Goal: Information Seeking & Learning: Learn about a topic

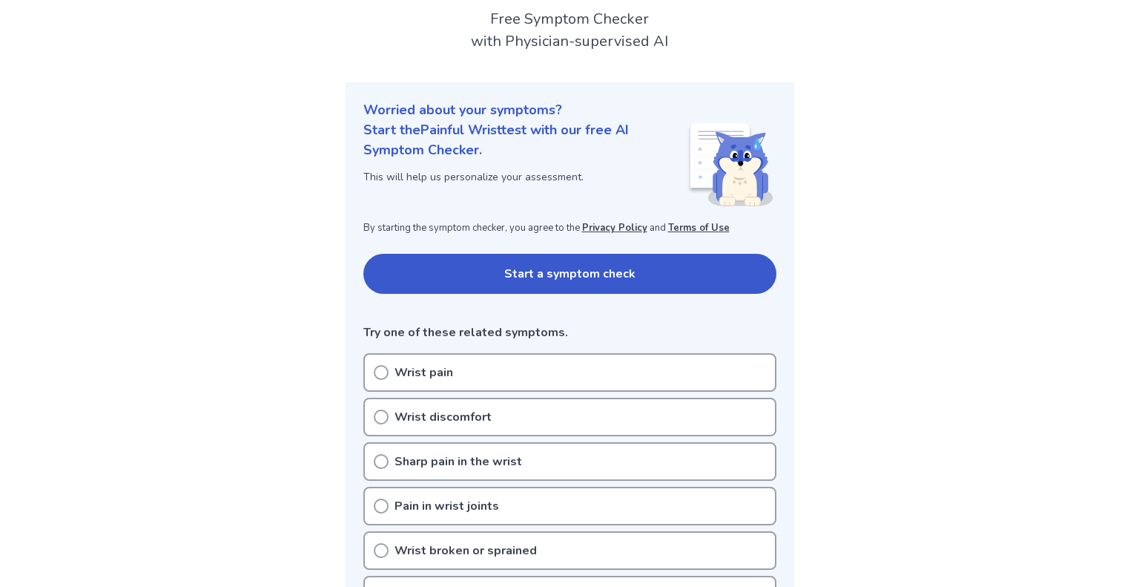
scroll to position [86, 0]
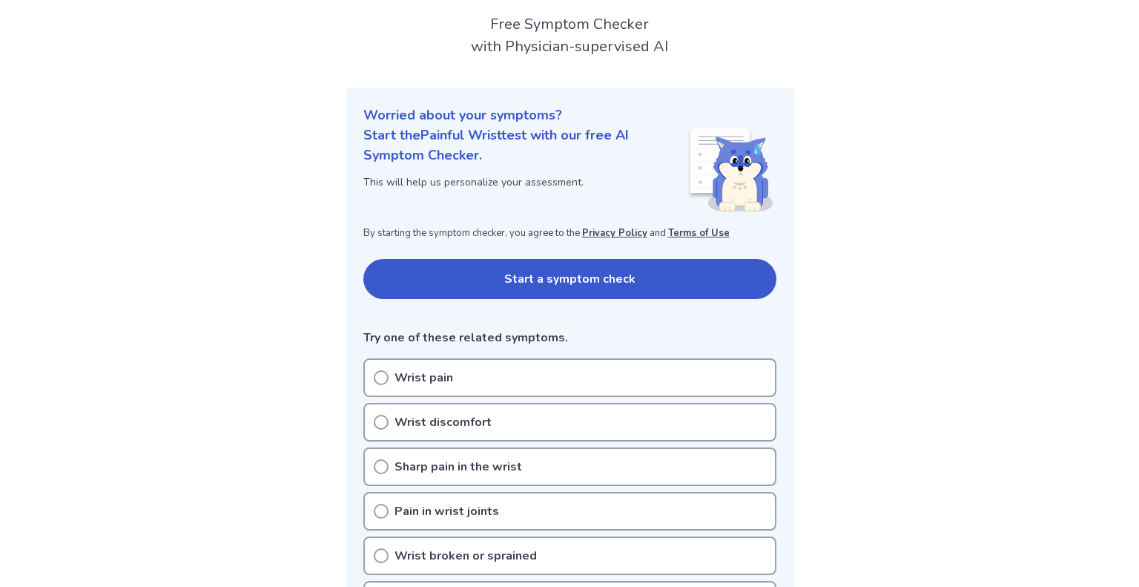
click at [382, 380] on icon at bounding box center [381, 377] width 15 height 15
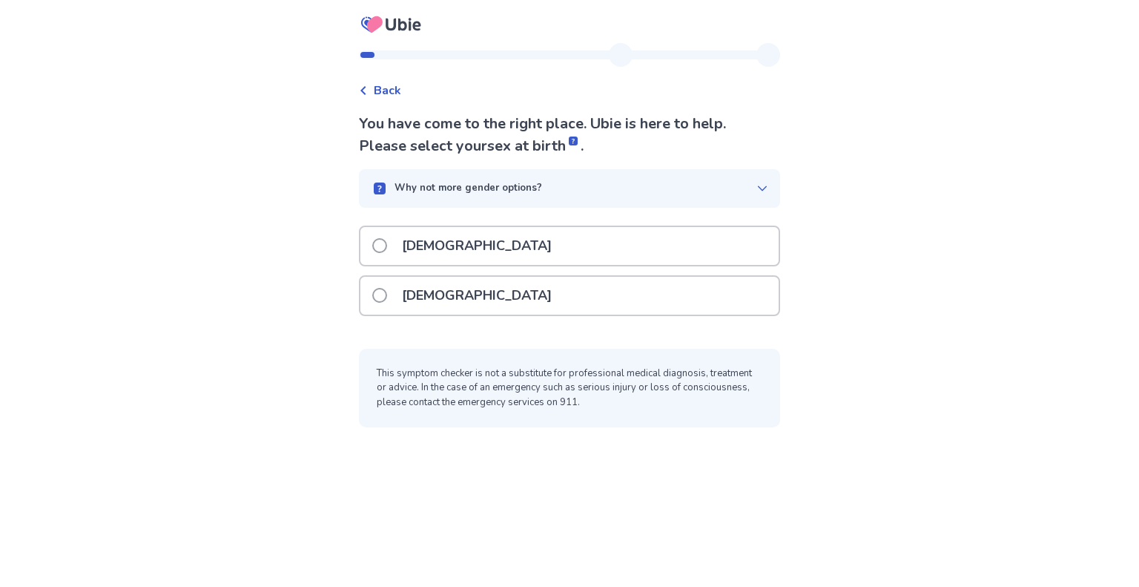
click at [387, 294] on span at bounding box center [379, 295] width 15 height 15
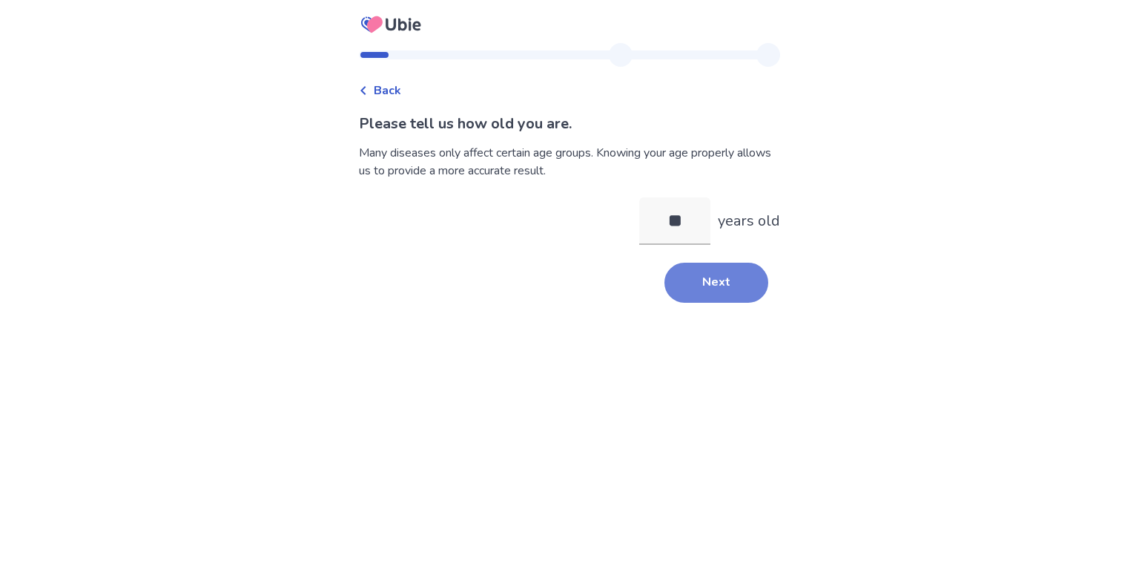
type input "**"
click at [719, 274] on button "Next" at bounding box center [717, 283] width 104 height 40
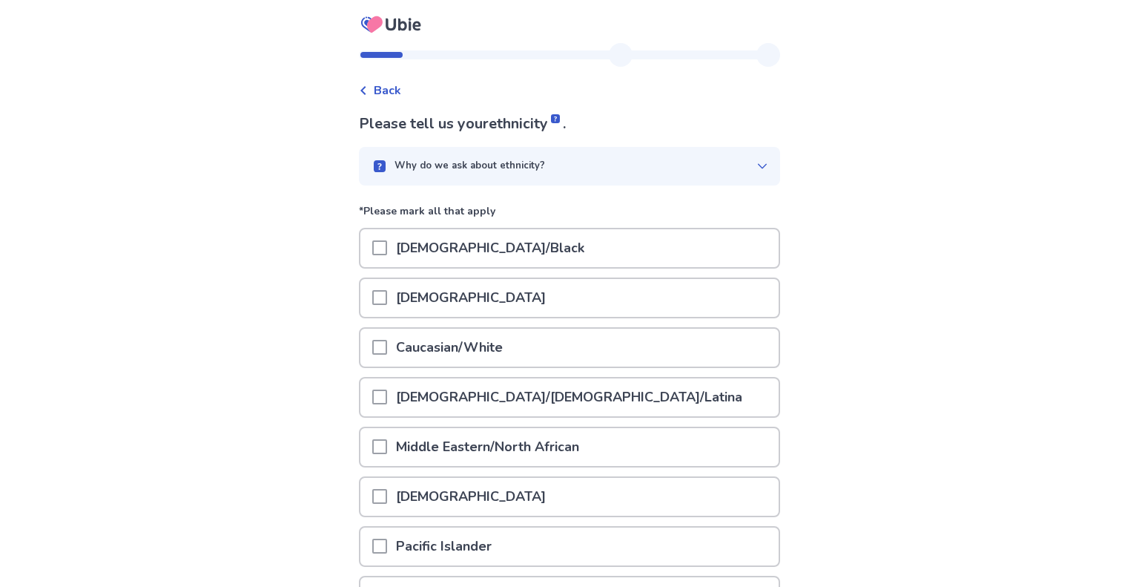
click at [387, 349] on span at bounding box center [379, 347] width 15 height 15
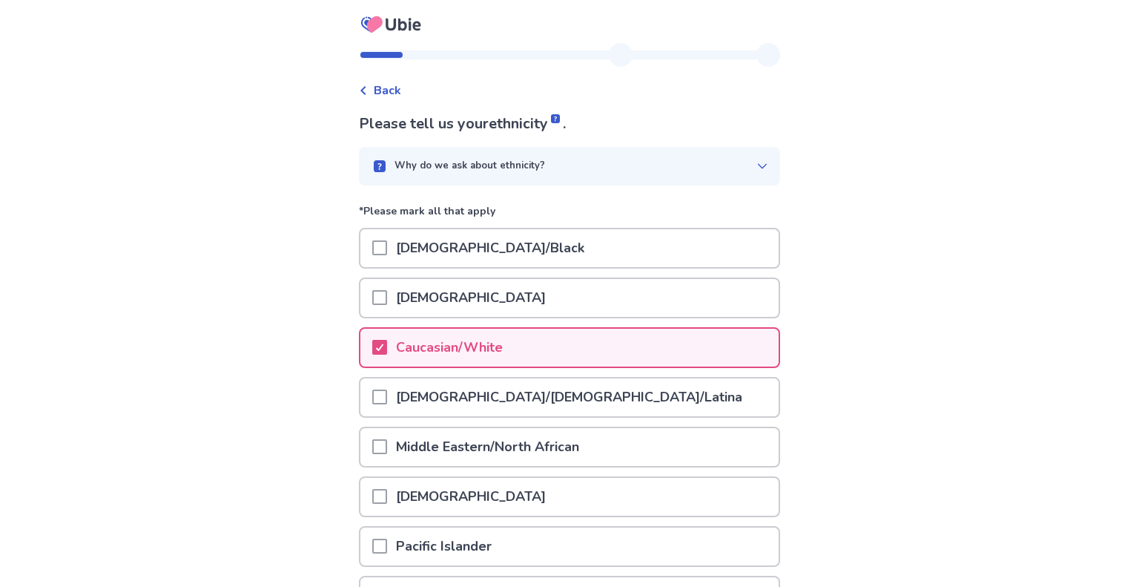
scroll to position [156, 0]
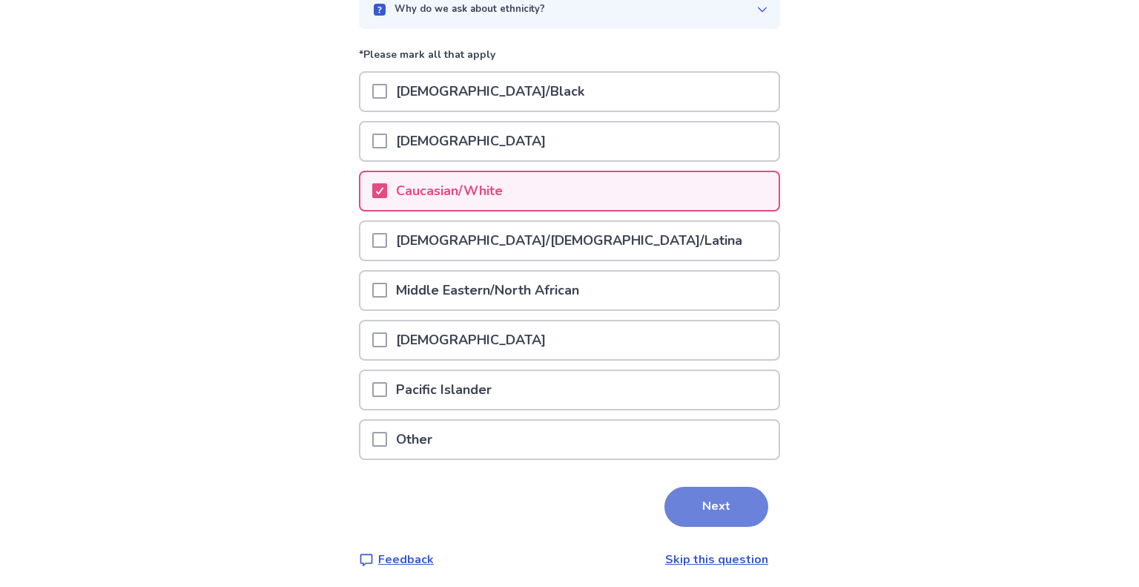
click at [714, 510] on button "Next" at bounding box center [717, 507] width 104 height 40
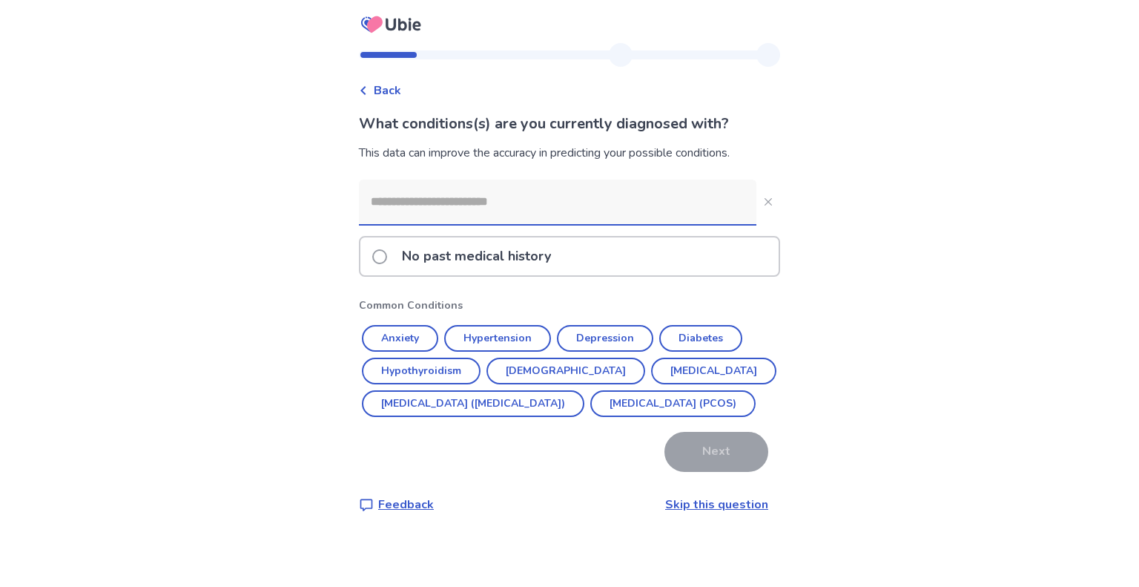
click at [387, 256] on span at bounding box center [379, 256] width 15 height 15
click at [518, 337] on button "Hypertension" at bounding box center [497, 338] width 107 height 27
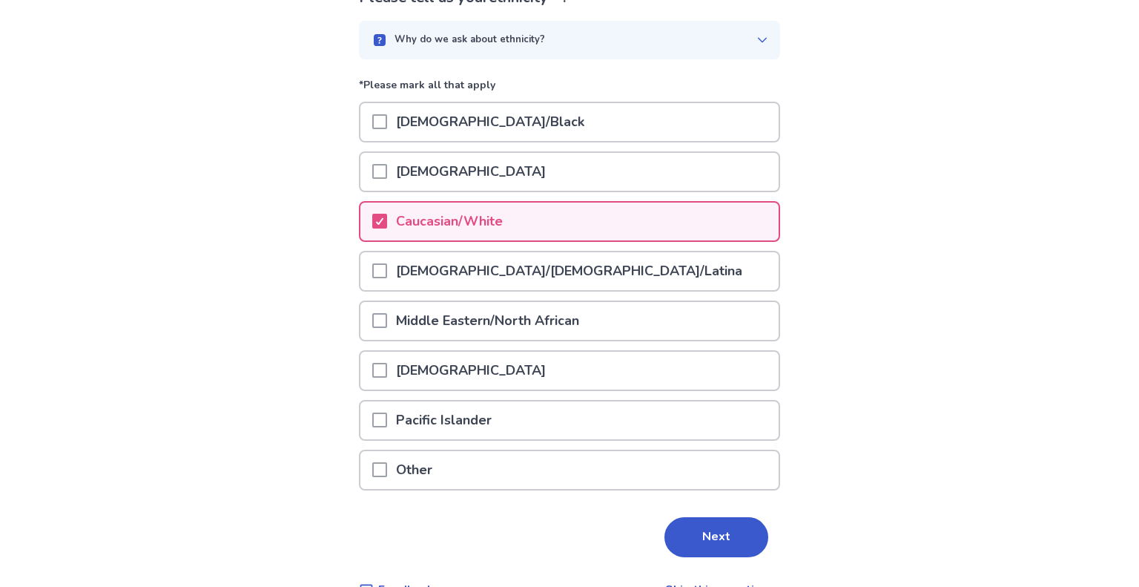
scroll to position [156, 0]
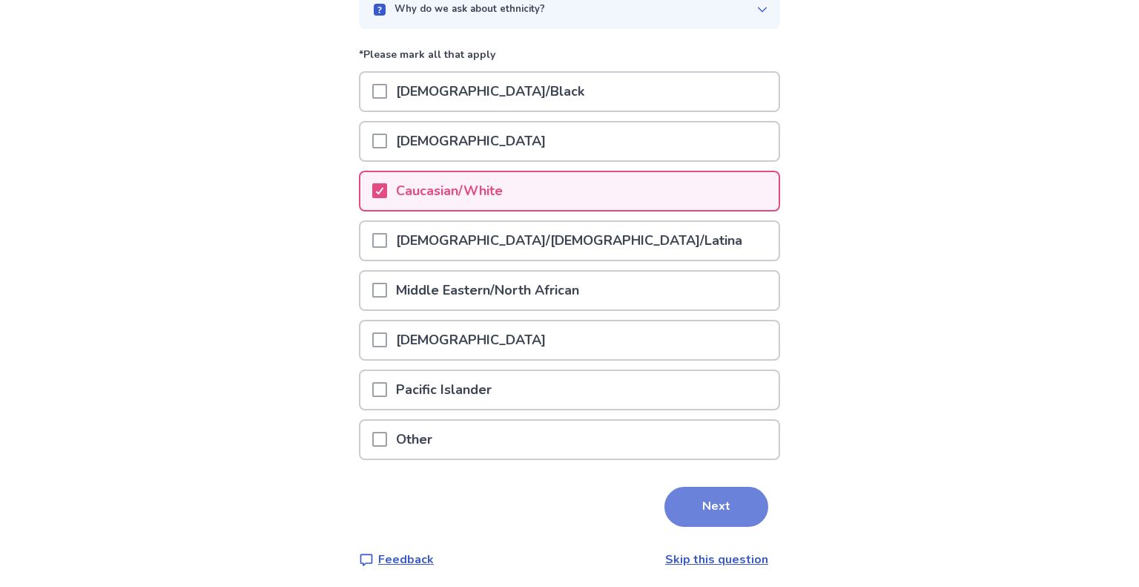
click at [692, 510] on button "Next" at bounding box center [717, 507] width 104 height 40
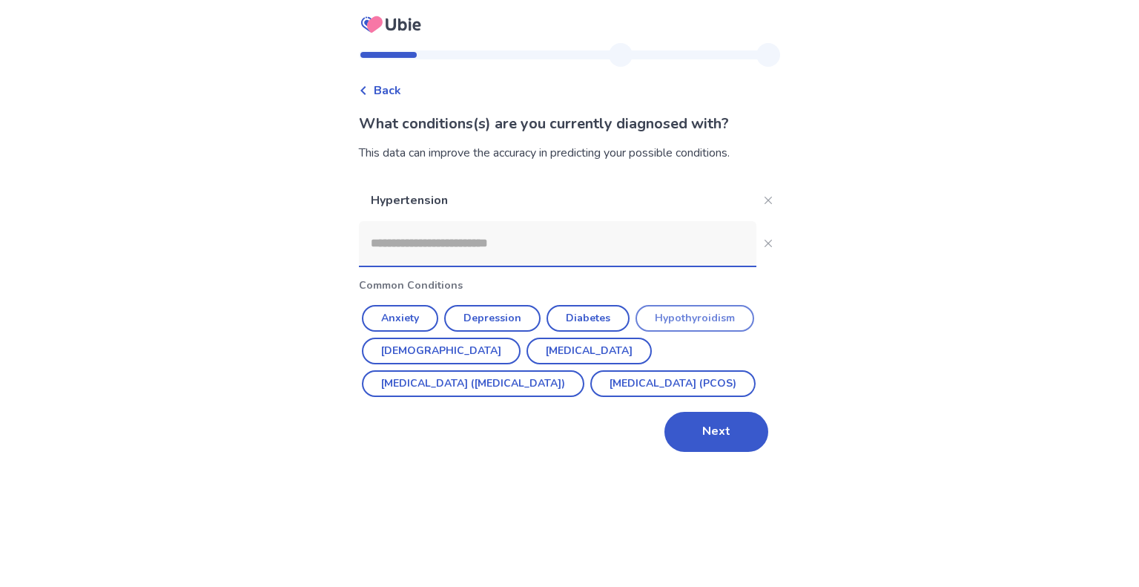
click at [687, 312] on button "Hypothyroidism" at bounding box center [695, 318] width 119 height 27
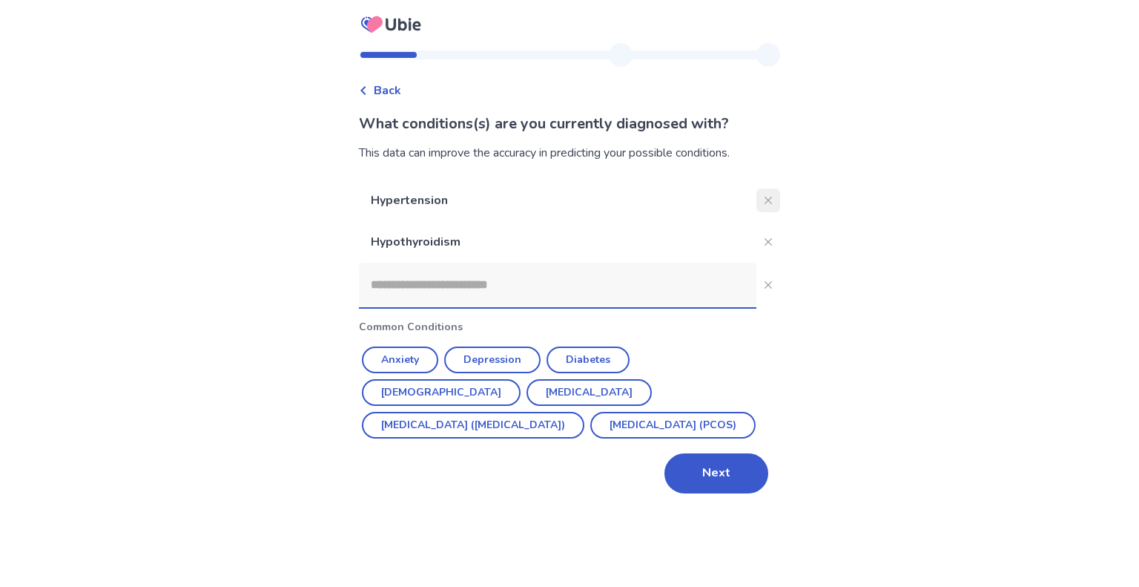
click at [765, 202] on icon "Close" at bounding box center [768, 200] width 7 height 7
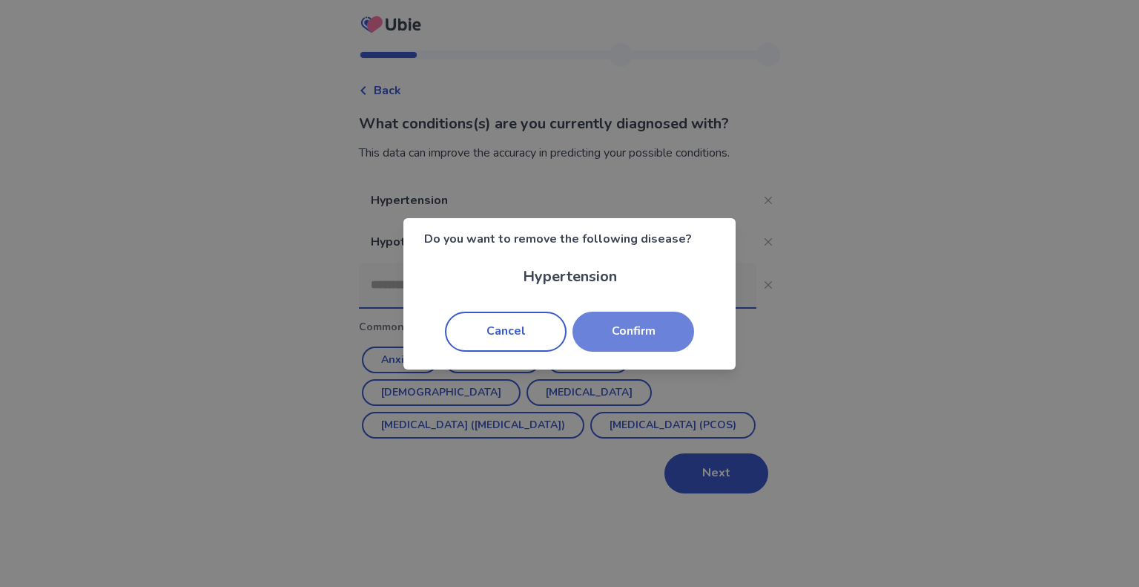
click at [614, 332] on button "Confirm" at bounding box center [634, 332] width 122 height 40
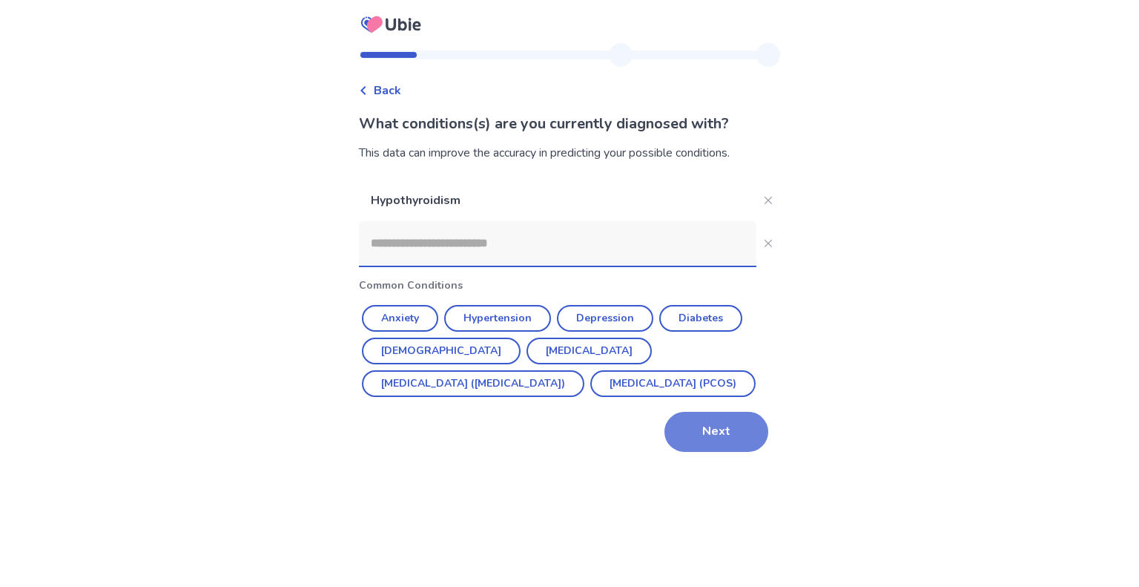
click at [727, 444] on button "Next" at bounding box center [717, 432] width 104 height 40
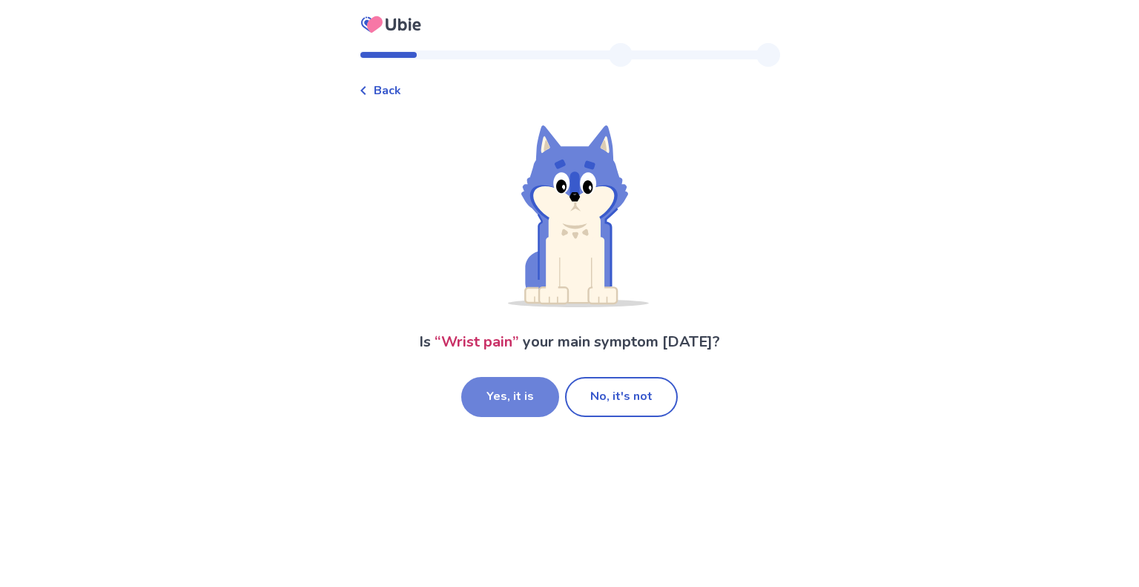
click at [531, 401] on button "Yes, it is" at bounding box center [510, 397] width 98 height 40
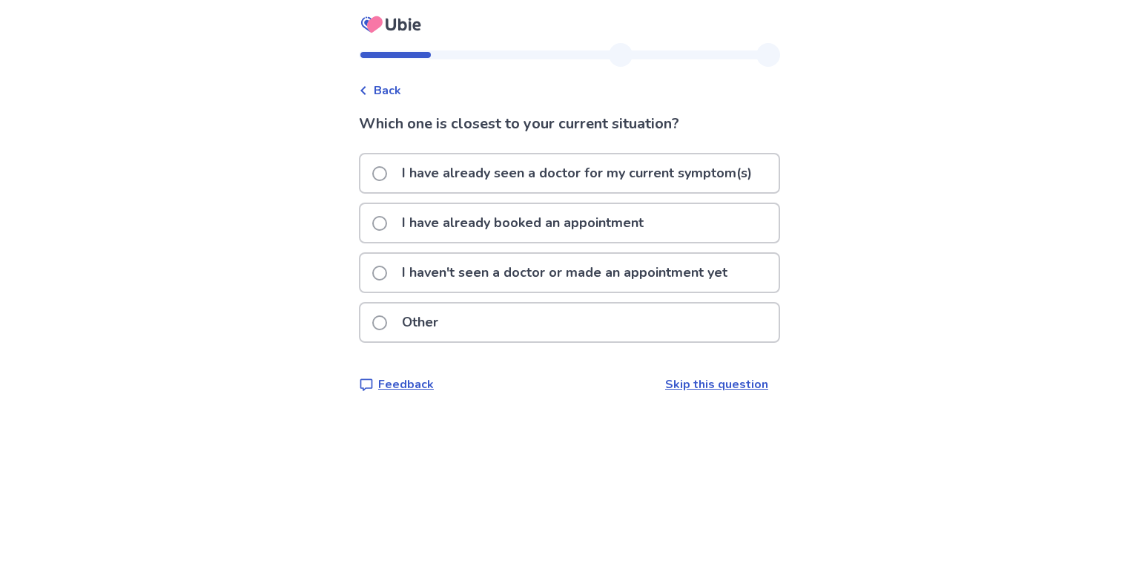
click at [381, 274] on span at bounding box center [379, 273] width 15 height 15
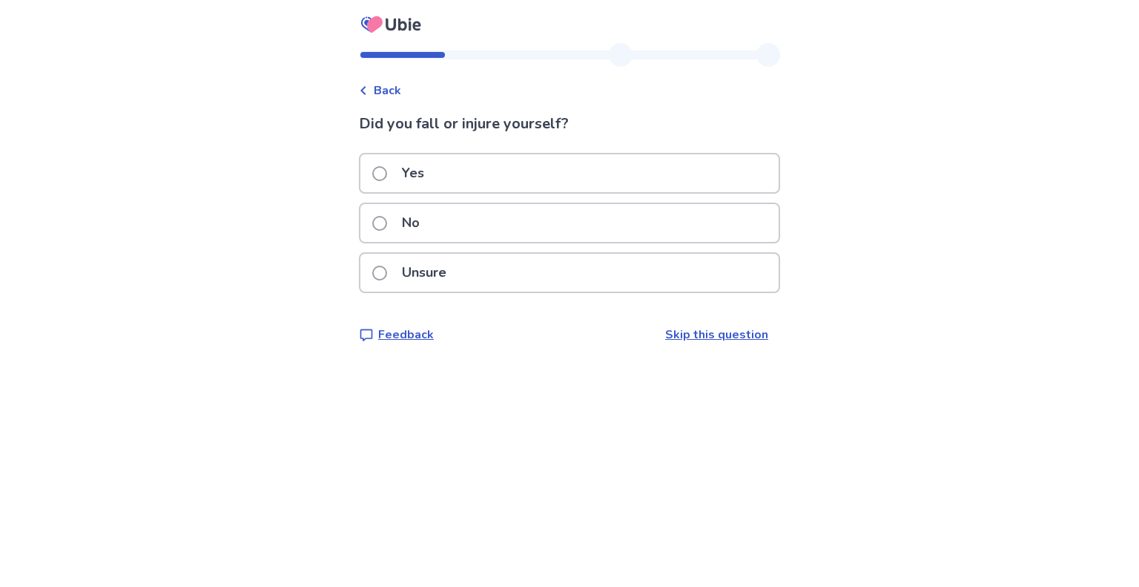
click at [387, 224] on span at bounding box center [379, 223] width 15 height 15
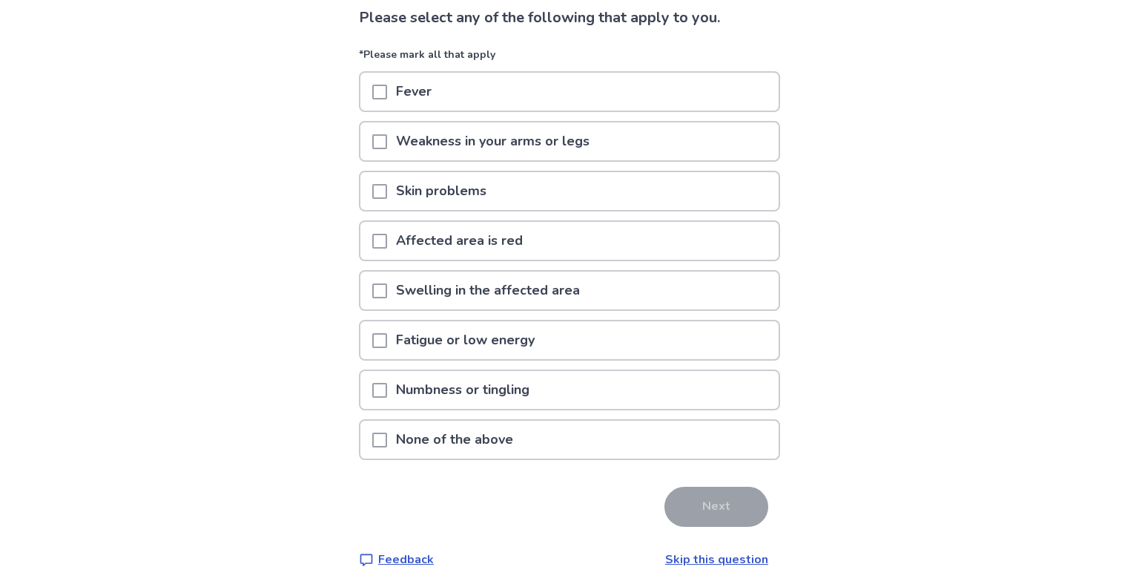
scroll to position [102, 0]
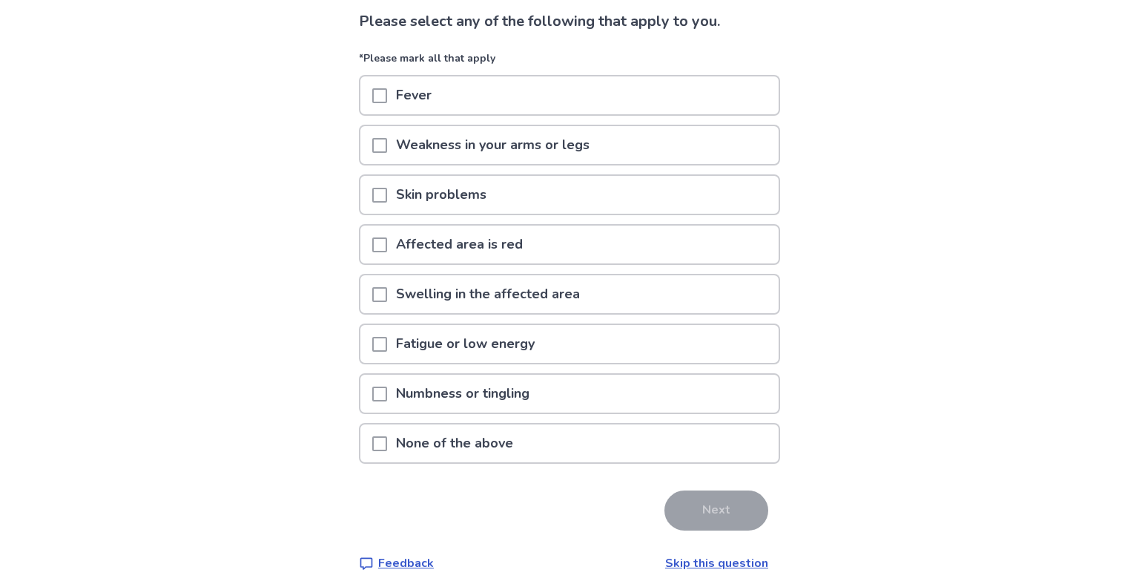
click at [522, 444] on p "None of the above" at bounding box center [454, 443] width 135 height 38
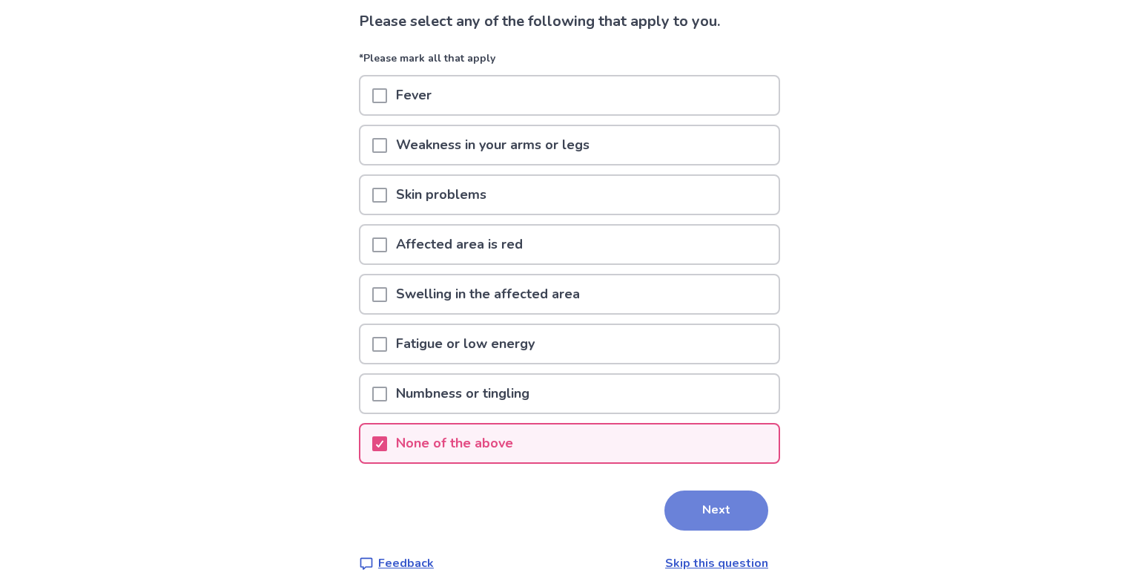
click at [702, 504] on button "Next" at bounding box center [717, 510] width 104 height 40
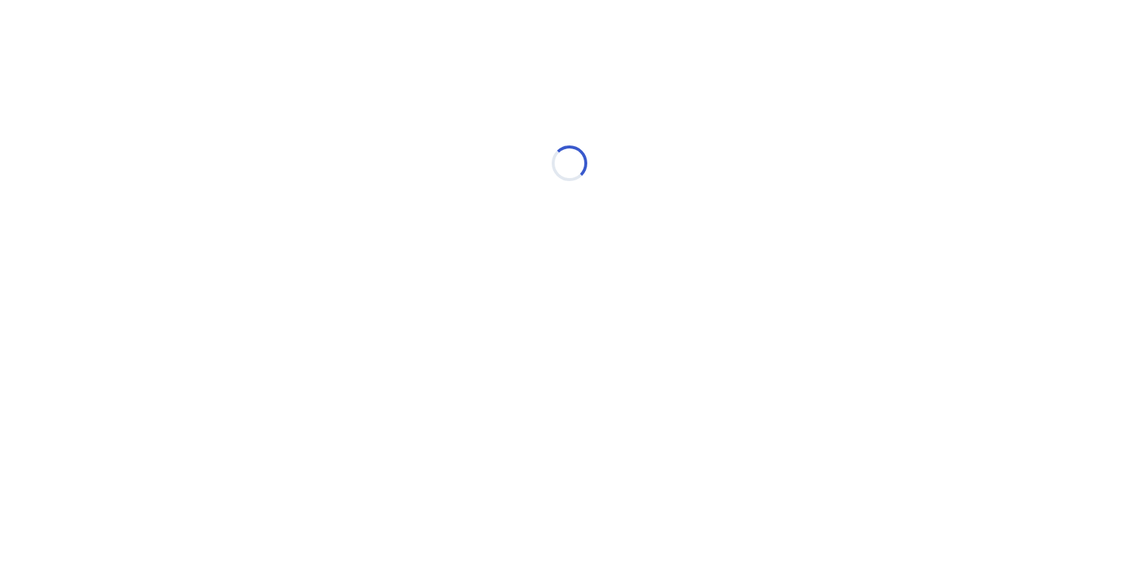
scroll to position [0, 0]
select select "*"
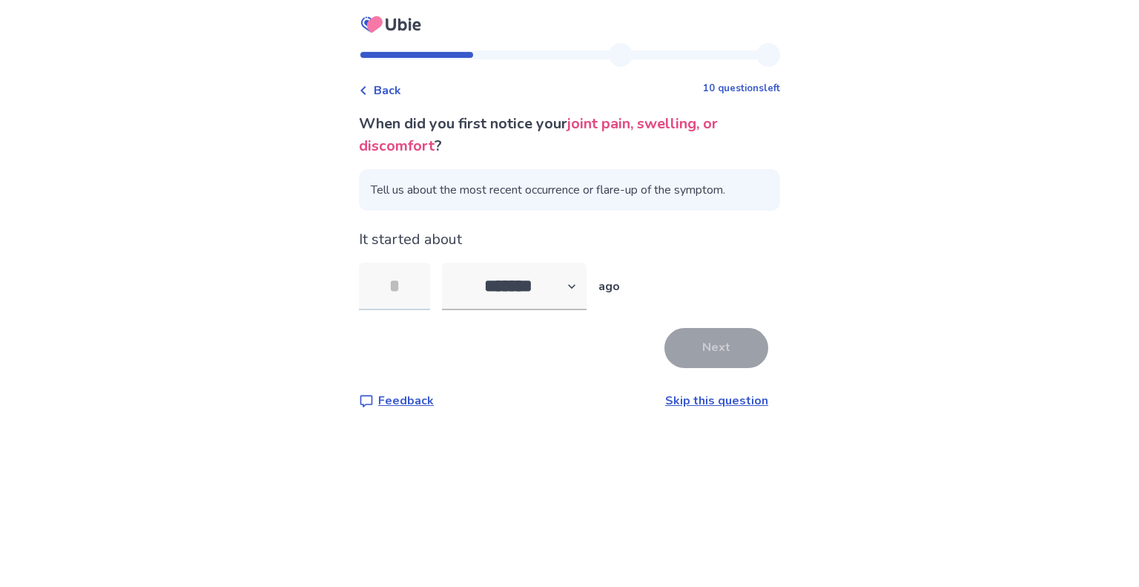
click at [411, 291] on input "tel" at bounding box center [394, 286] width 71 height 47
type input "*"
click at [693, 353] on button "Next" at bounding box center [717, 348] width 104 height 40
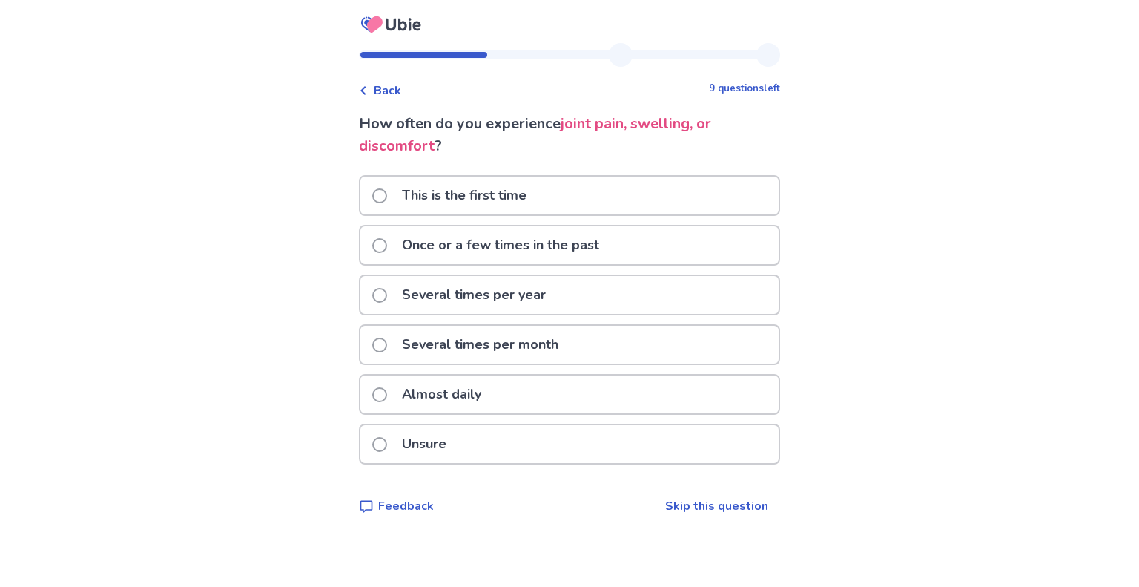
click at [387, 387] on span at bounding box center [379, 394] width 15 height 15
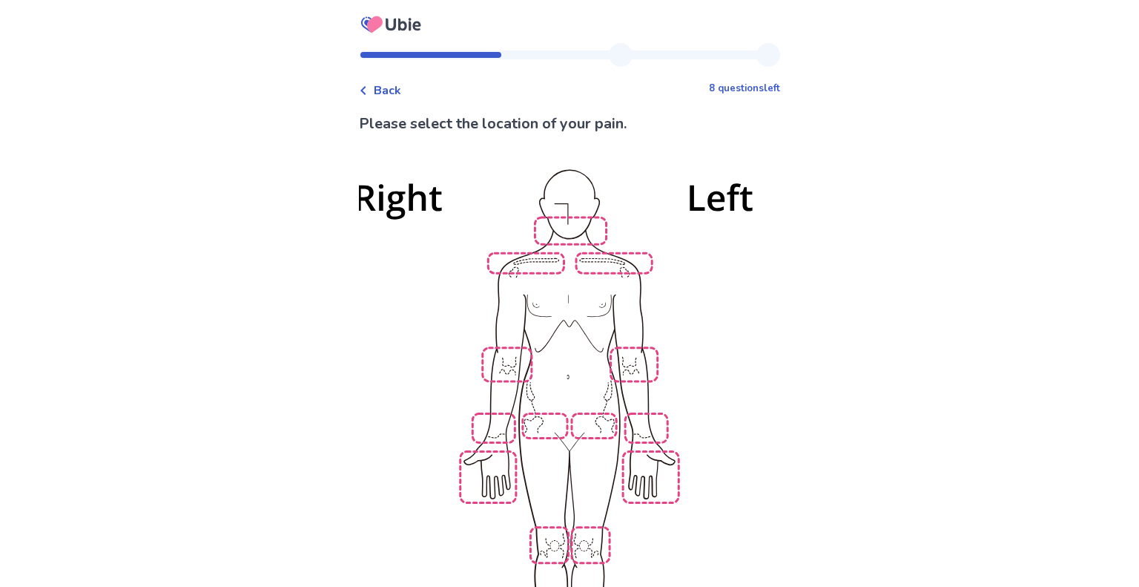
click at [643, 420] on img at bounding box center [569, 438] width 843 height 570
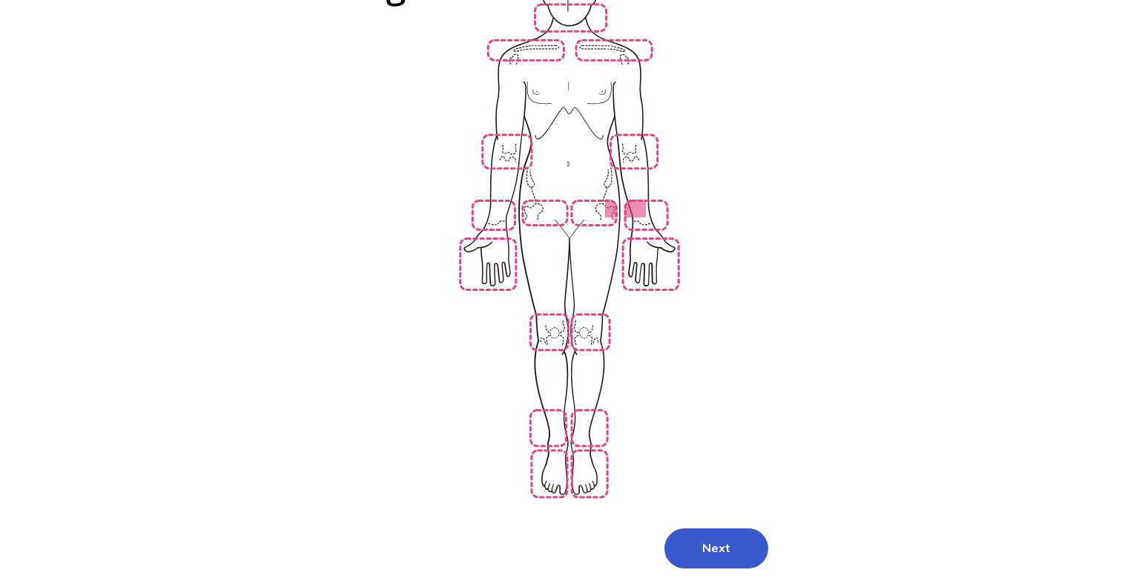
scroll to position [235, 0]
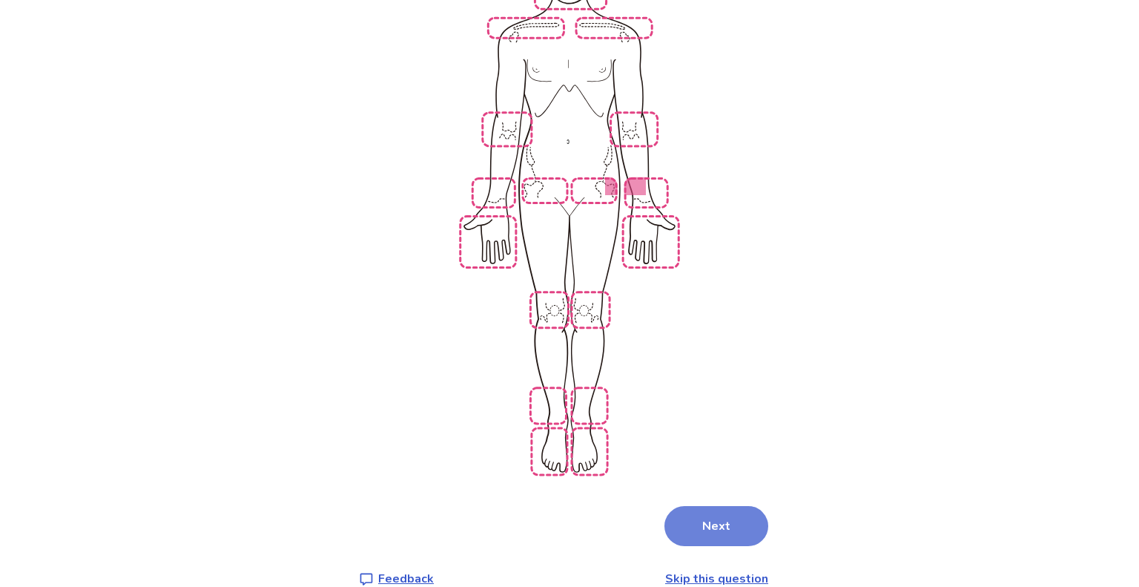
click at [731, 509] on button "Next" at bounding box center [717, 526] width 104 height 40
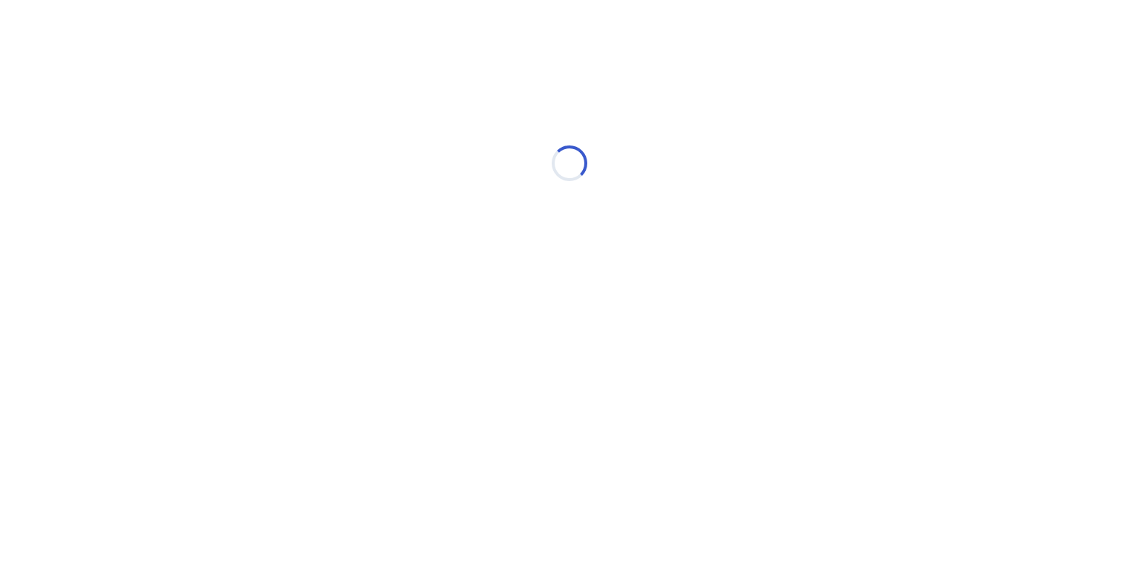
scroll to position [0, 0]
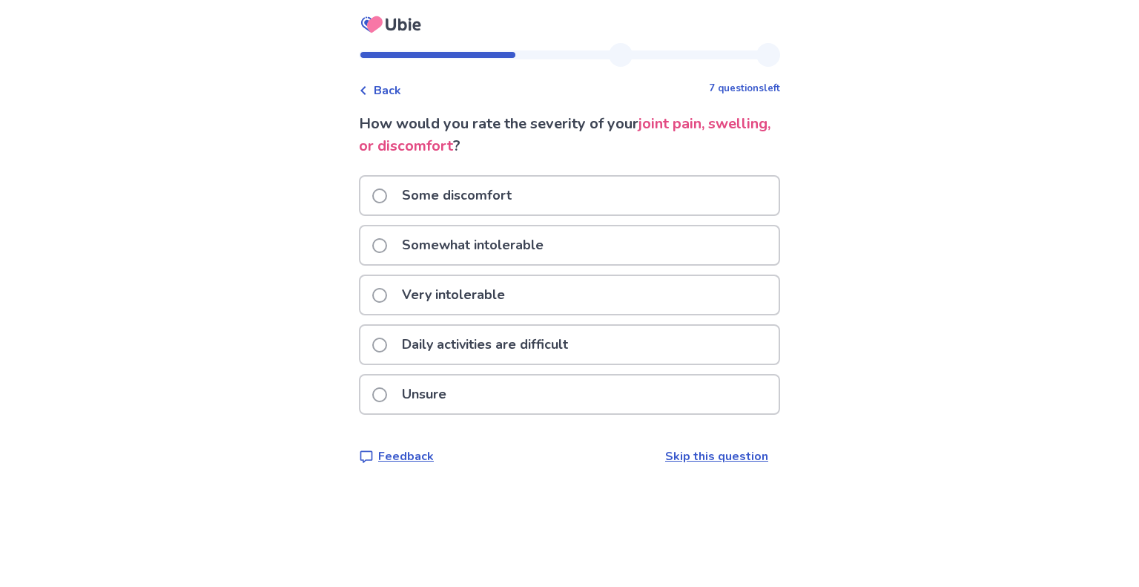
click at [387, 248] on span at bounding box center [379, 245] width 15 height 15
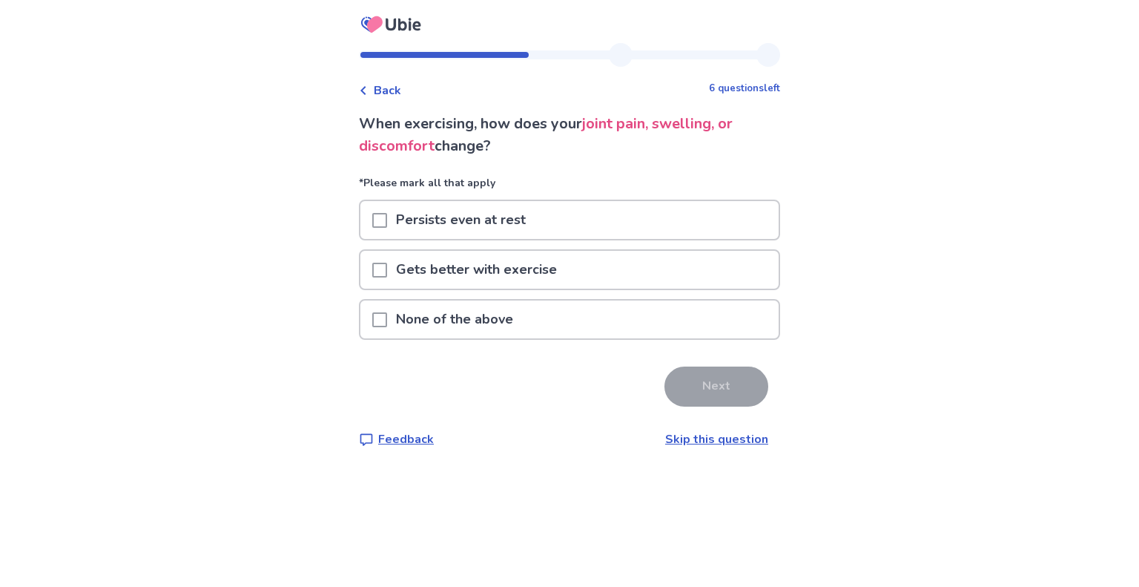
click at [386, 314] on span at bounding box center [379, 319] width 15 height 15
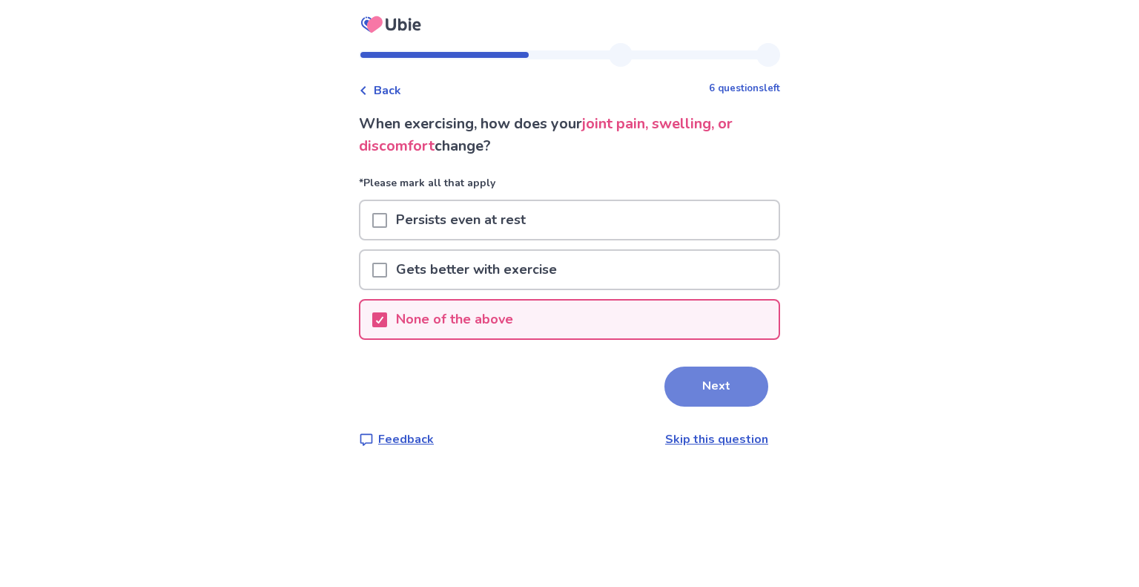
click at [683, 386] on button "Next" at bounding box center [717, 386] width 104 height 40
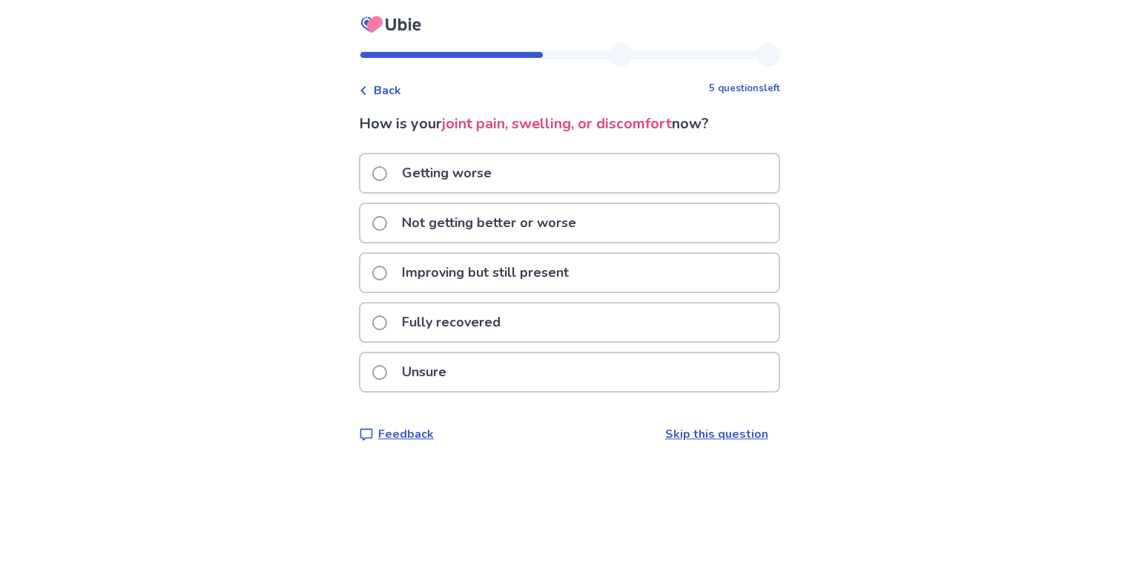
click at [387, 218] on span at bounding box center [379, 223] width 15 height 15
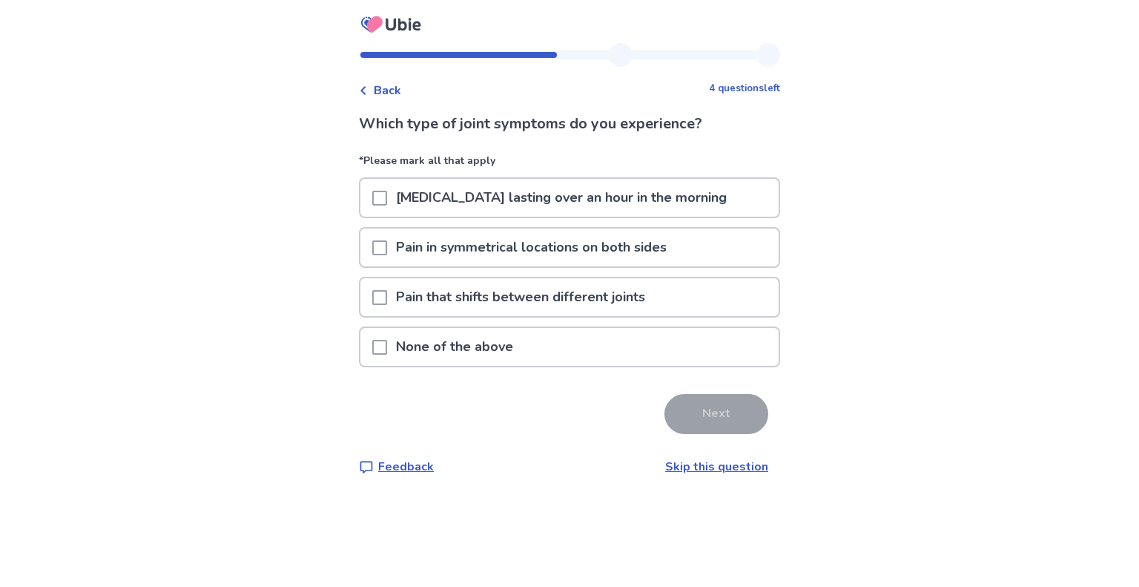
click at [387, 346] on span at bounding box center [379, 347] width 15 height 15
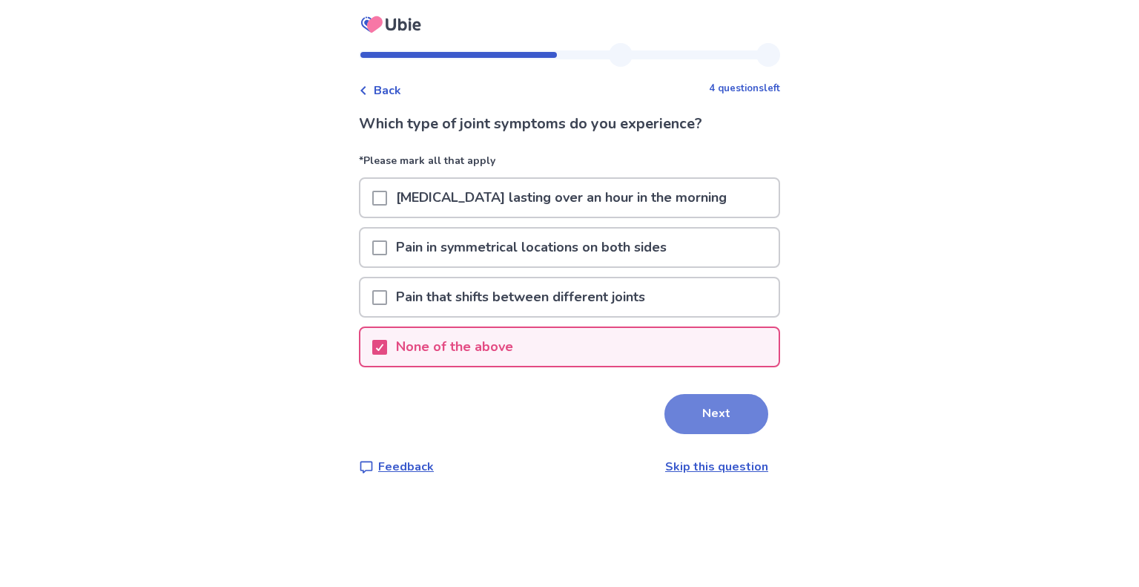
click at [702, 421] on button "Next" at bounding box center [717, 414] width 104 height 40
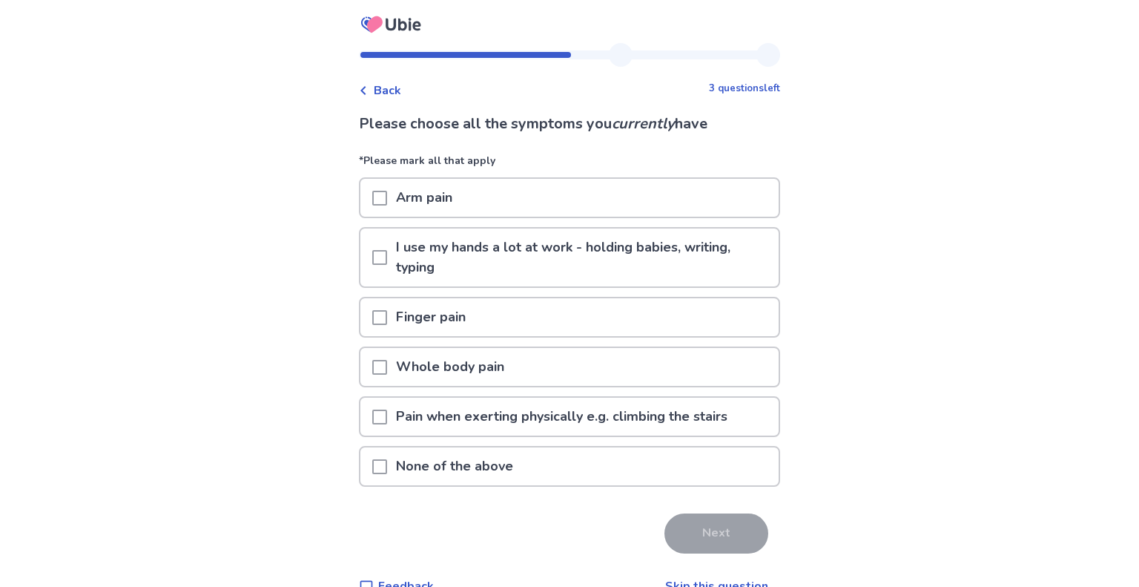
click at [387, 263] on span at bounding box center [379, 257] width 15 height 15
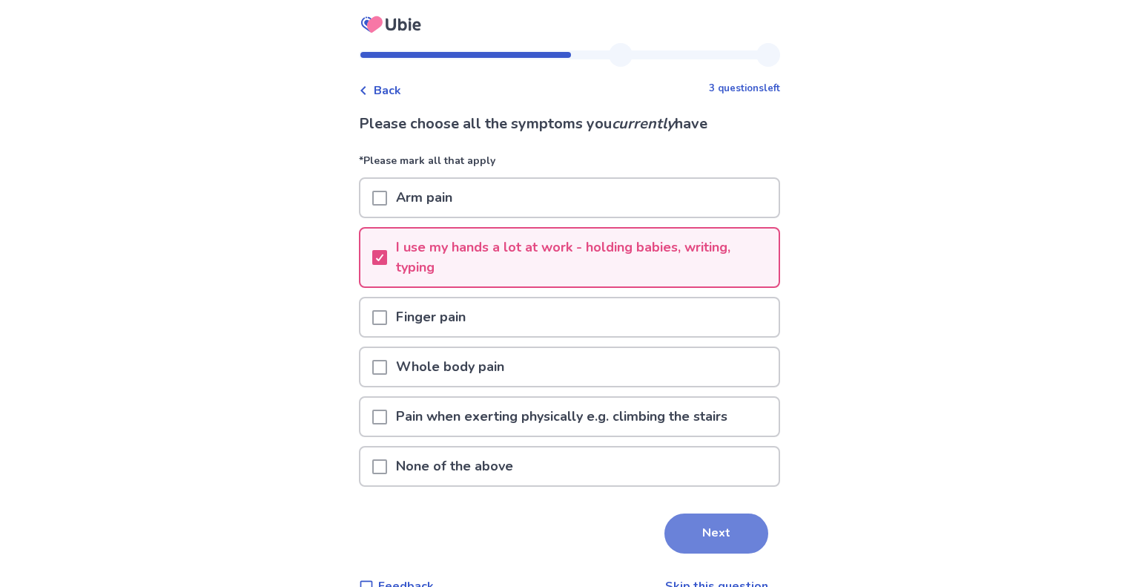
click at [733, 534] on button "Next" at bounding box center [717, 533] width 104 height 40
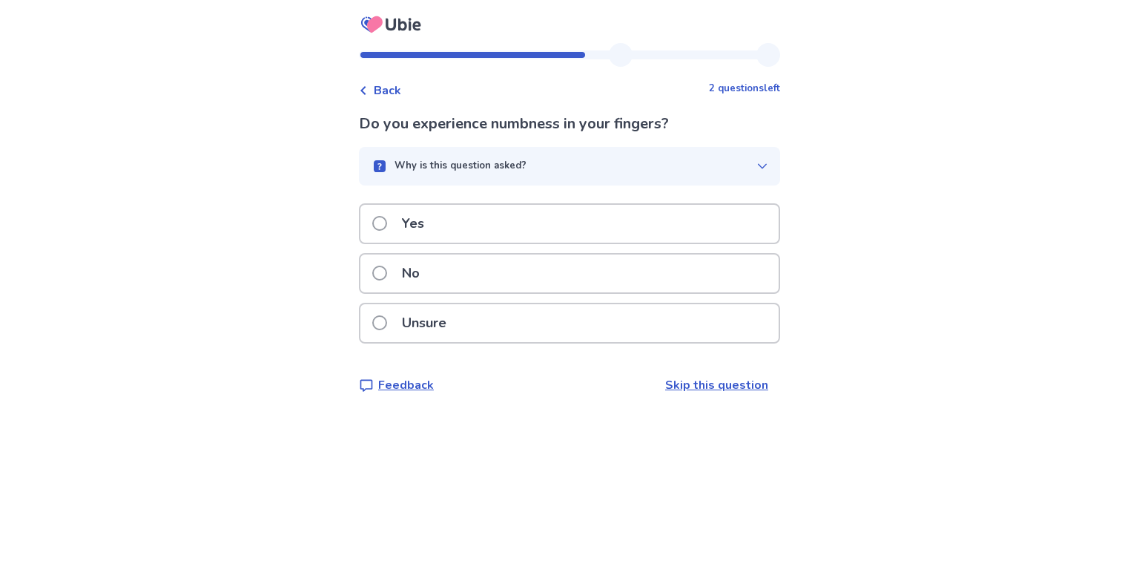
click at [386, 266] on span at bounding box center [379, 273] width 15 height 15
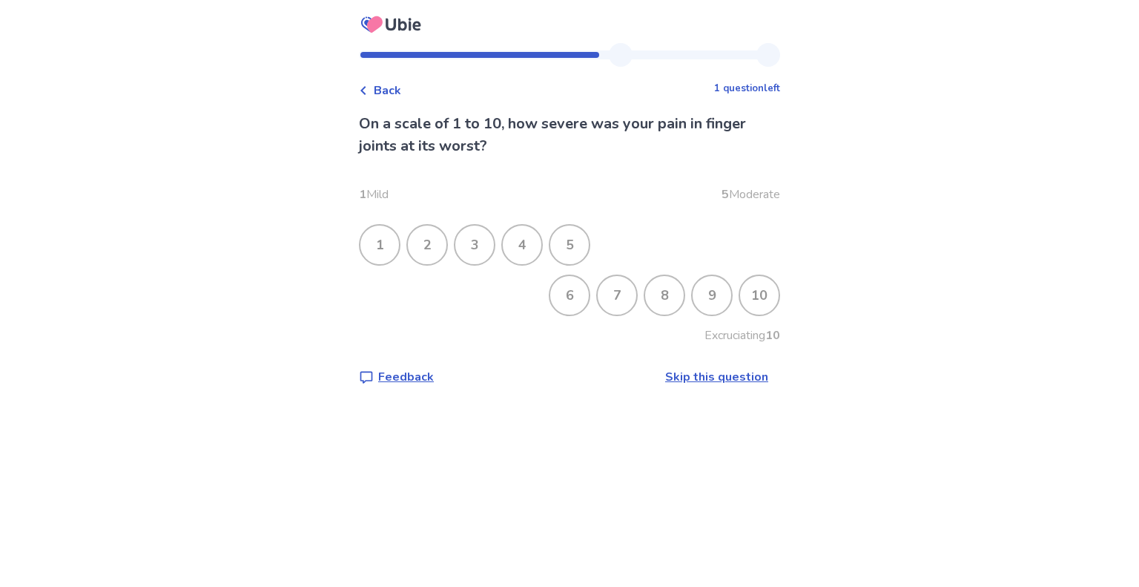
click at [716, 376] on link "Skip this question" at bounding box center [716, 377] width 103 height 16
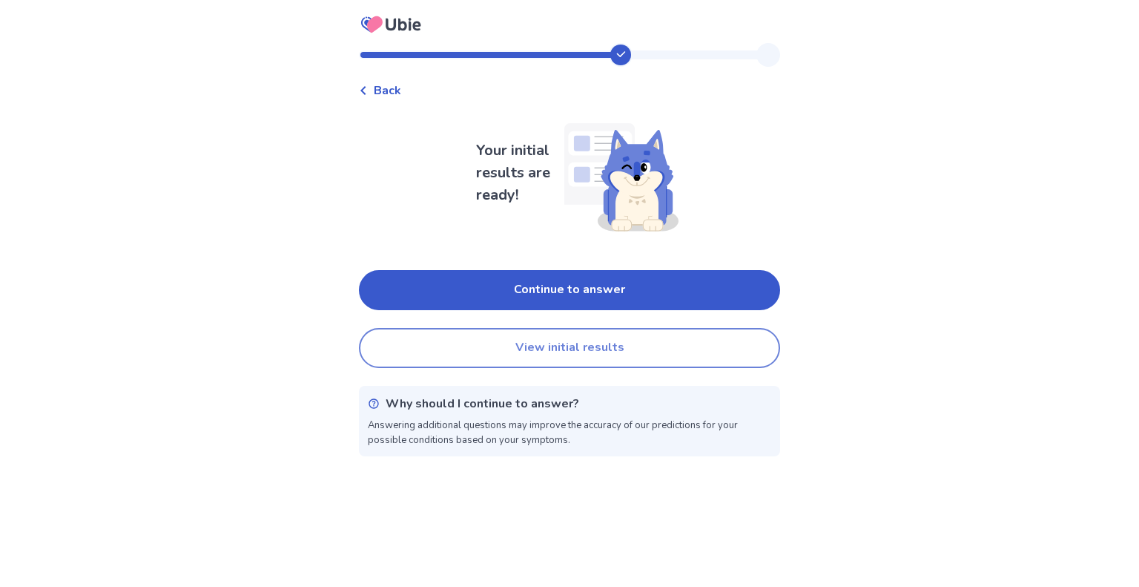
click at [607, 358] on button "View initial results" at bounding box center [569, 348] width 421 height 40
click at [531, 345] on button "View initial results" at bounding box center [569, 348] width 421 height 40
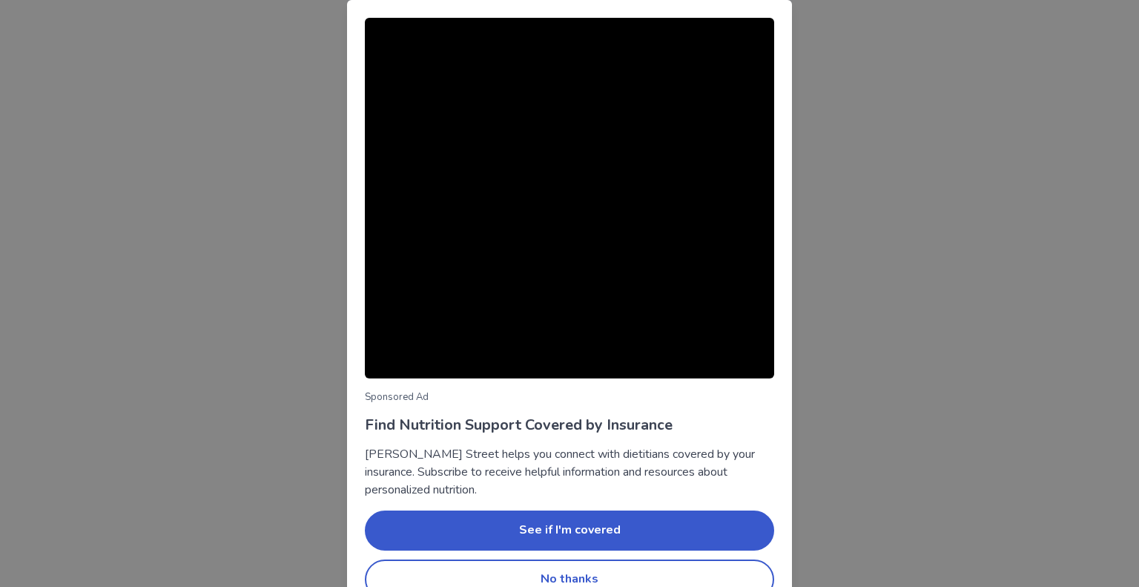
click at [48, 186] on div "Sponsored Ad Find Nutrition Support Covered by Insurance [PERSON_NAME] Street h…" at bounding box center [569, 293] width 1139 height 587
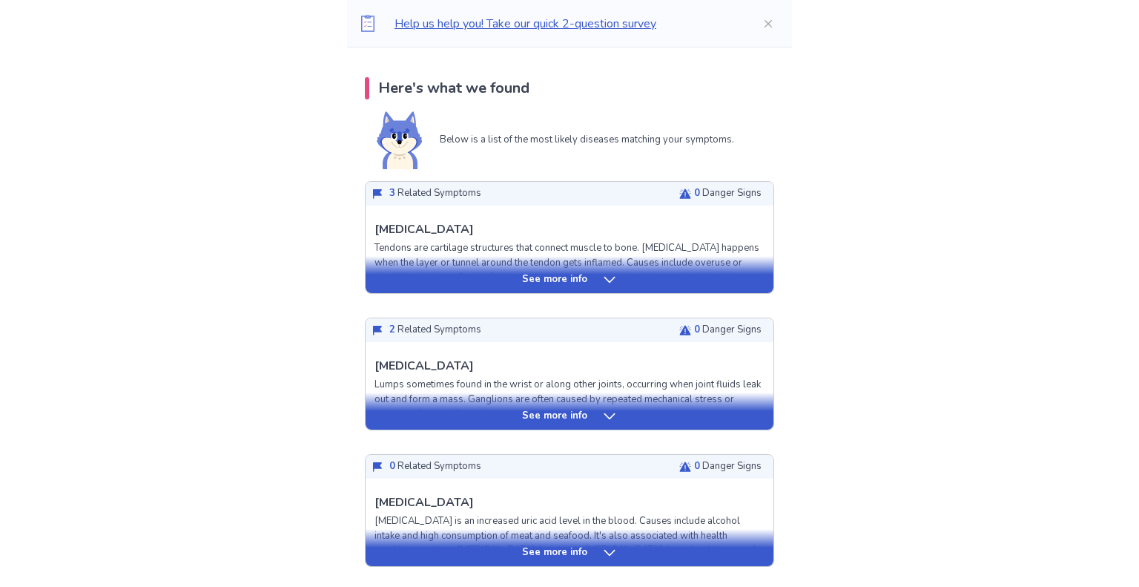
scroll to position [291, 0]
